Goal: Ask a question

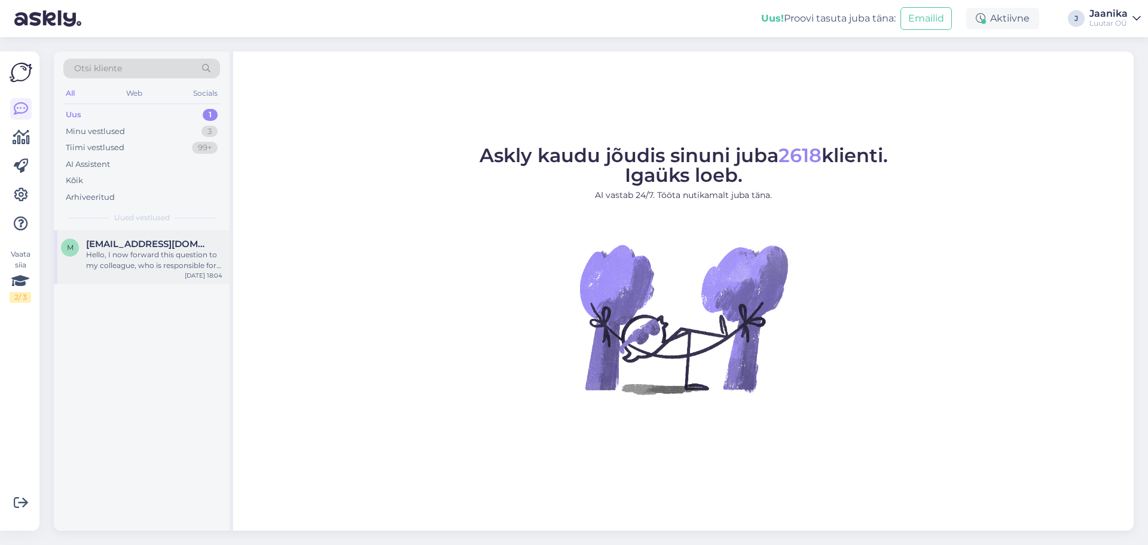
click at [138, 256] on div "Hello, I now forward this question to my colleague, who is responsible for this…" at bounding box center [154, 260] width 136 height 22
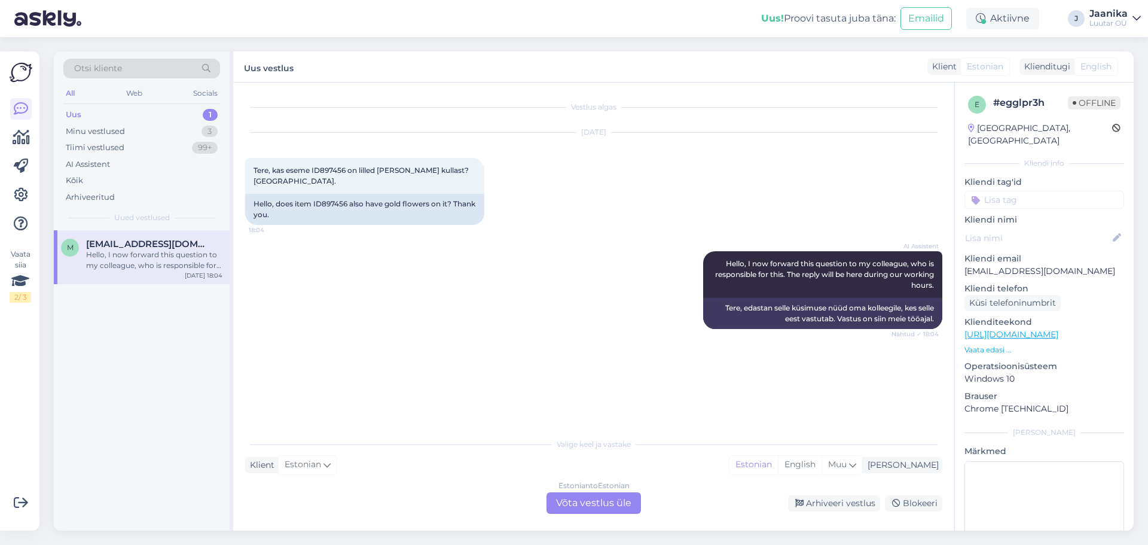
click at [601, 500] on div "Estonian to Estonian Võta vestlus üle" at bounding box center [594, 503] width 94 height 22
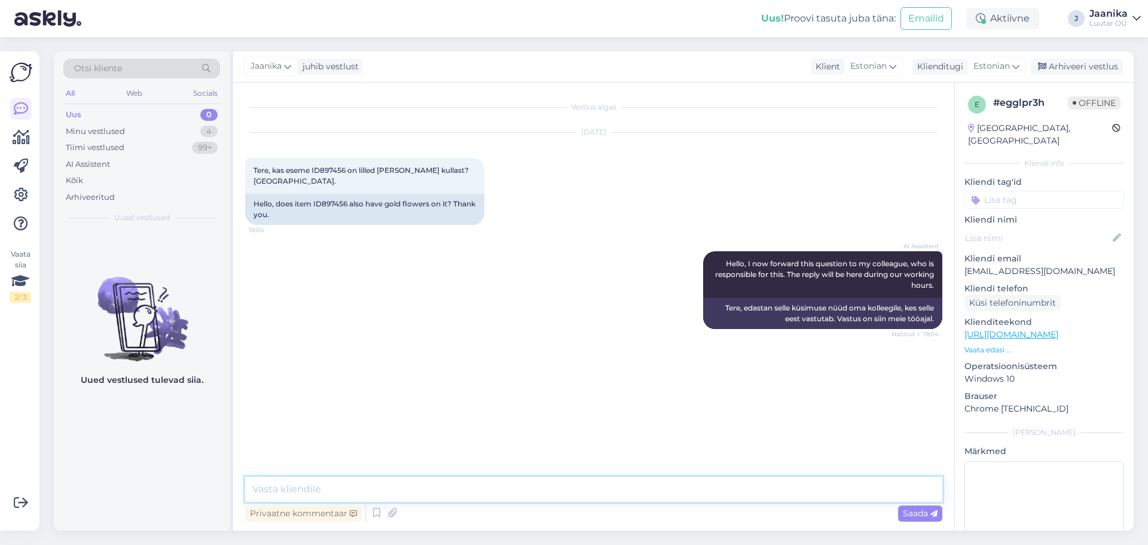
click at [447, 496] on textarea at bounding box center [593, 489] width 697 height 25
type textarea "Tere!"
click at [332, 170] on span "Tere, kas eseme ID897456 on lilled [PERSON_NAME] kullast? [GEOGRAPHIC_DATA]." at bounding box center [362, 176] width 217 height 20
drag, startPoint x: 332, startPoint y: 170, endPoint x: 367, endPoint y: 170, distance: 34.7
click at [332, 170] on span "Tere, kas eseme ID897456 on lilled [PERSON_NAME] kullast? [GEOGRAPHIC_DATA]." at bounding box center [362, 176] width 217 height 20
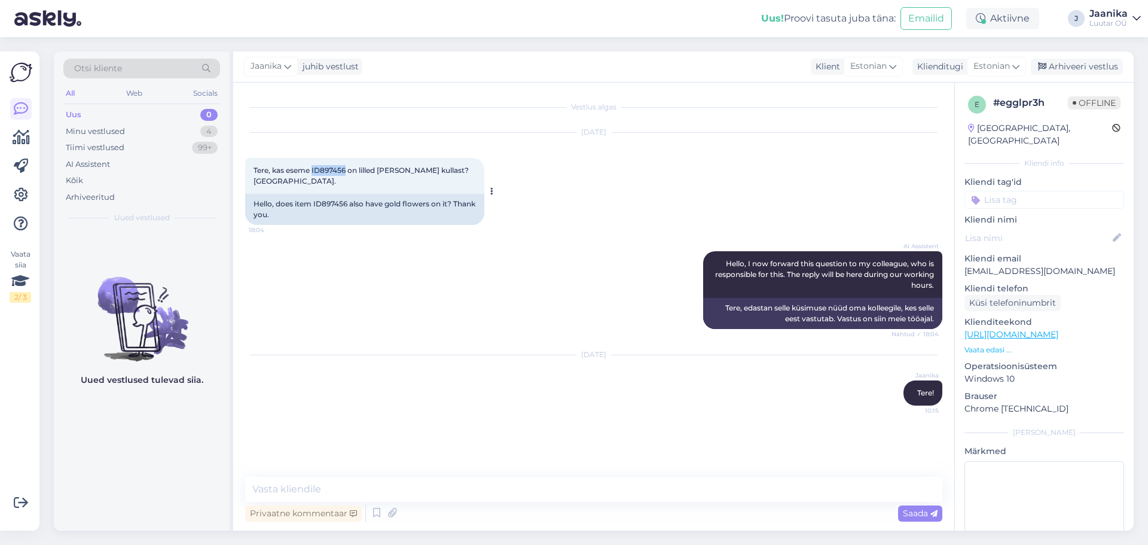
copy span "ID897456"
